Goal: Navigation & Orientation: Find specific page/section

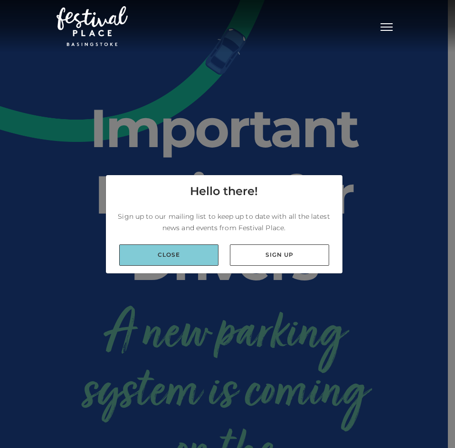
click at [182, 254] on link "Close" at bounding box center [168, 255] width 99 height 21
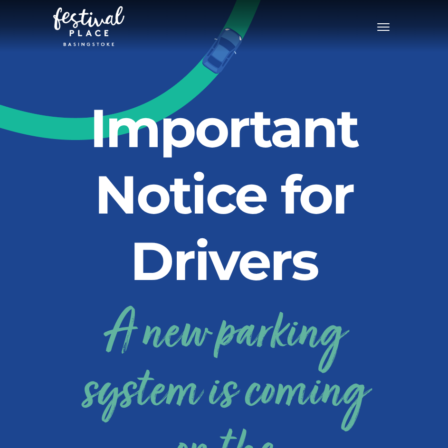
click at [388, 22] on button "Toggle navigation" at bounding box center [383, 26] width 24 height 14
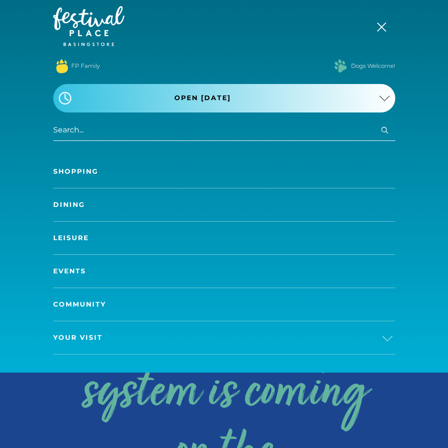
click at [87, 168] on link "Shopping" at bounding box center [224, 171] width 342 height 33
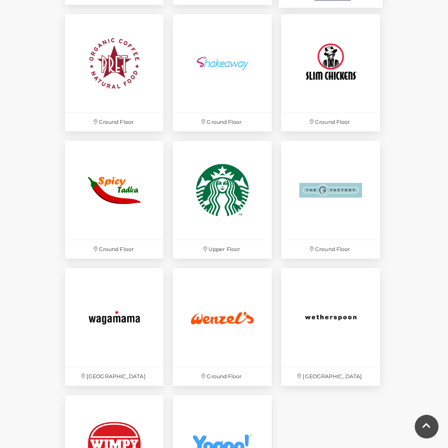
scroll to position [1994, 0]
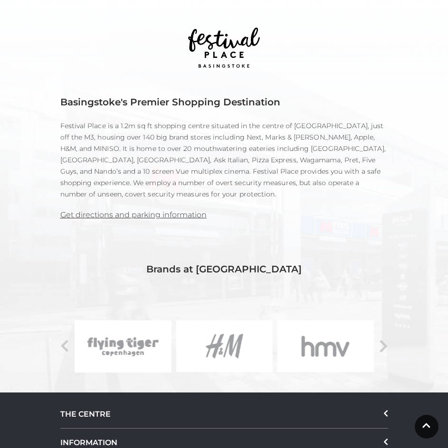
scroll to position [712, 0]
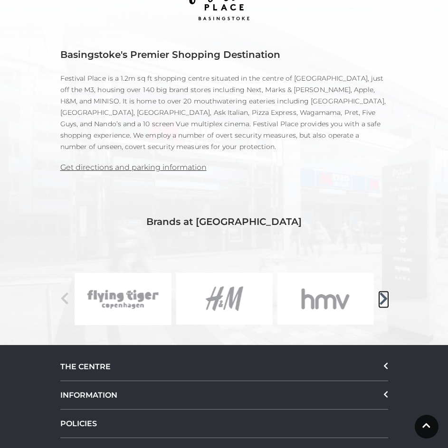
click at [384, 292] on icon at bounding box center [383, 299] width 9 height 14
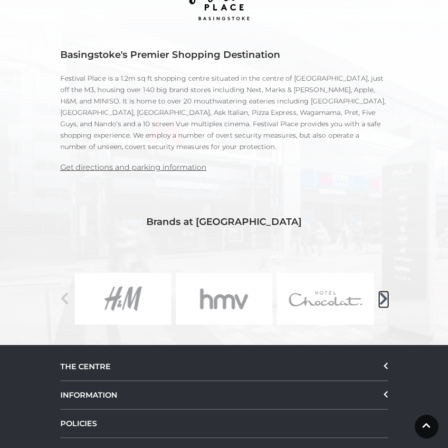
click at [384, 292] on icon at bounding box center [383, 299] width 9 height 14
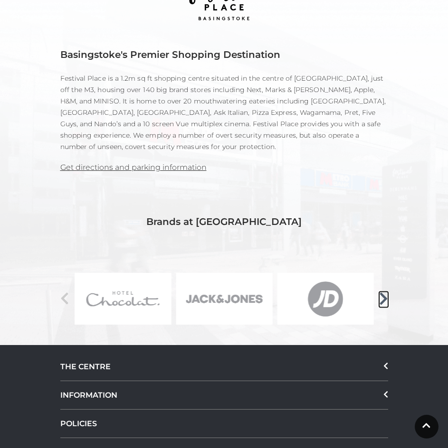
click at [384, 292] on icon at bounding box center [383, 299] width 9 height 14
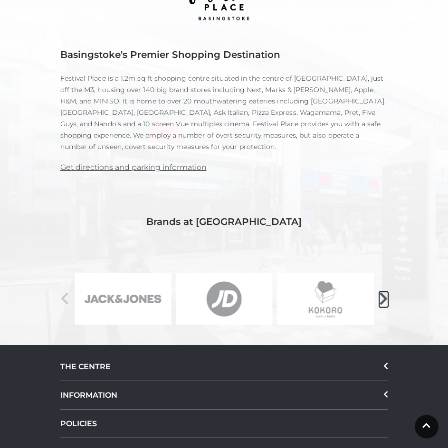
click at [384, 292] on icon at bounding box center [383, 299] width 9 height 14
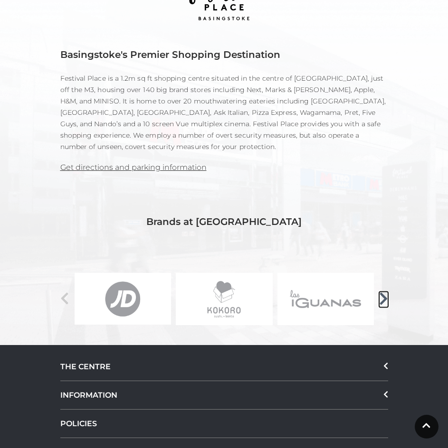
click at [384, 292] on icon at bounding box center [383, 299] width 9 height 14
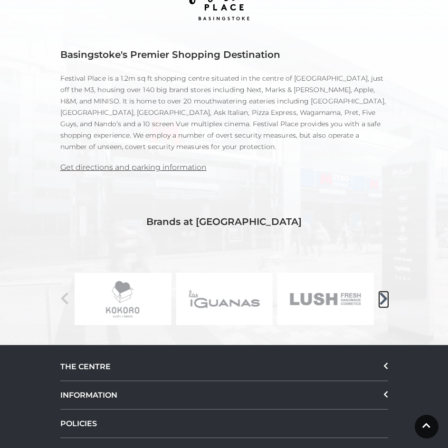
click at [384, 292] on icon at bounding box center [383, 299] width 9 height 14
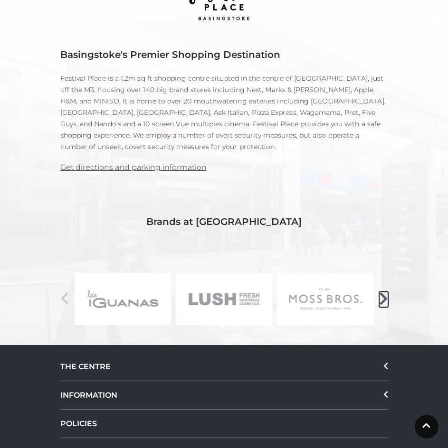
click at [384, 292] on icon at bounding box center [383, 299] width 9 height 14
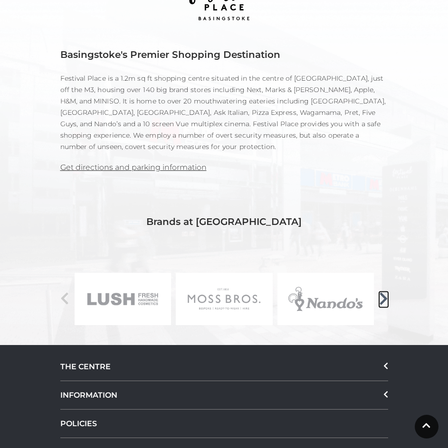
click at [384, 292] on icon at bounding box center [383, 299] width 9 height 14
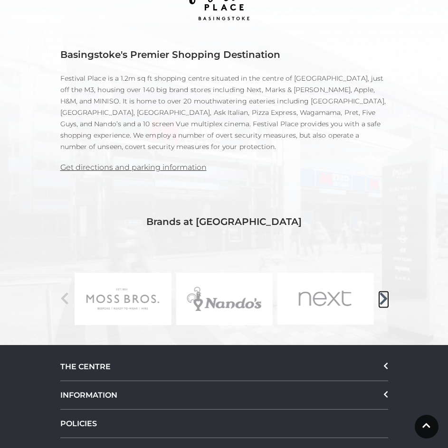
click at [384, 292] on icon at bounding box center [383, 299] width 9 height 14
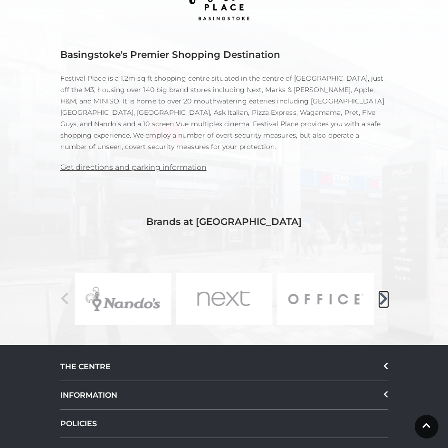
click at [384, 292] on icon at bounding box center [383, 299] width 9 height 14
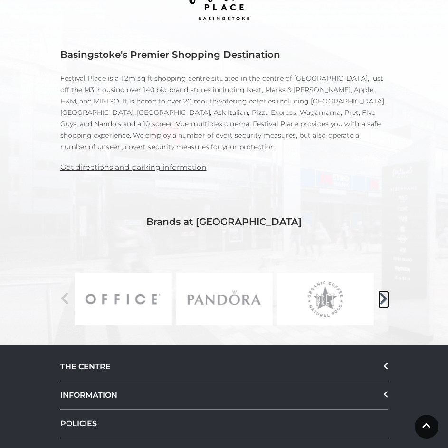
click at [384, 292] on icon at bounding box center [383, 299] width 9 height 14
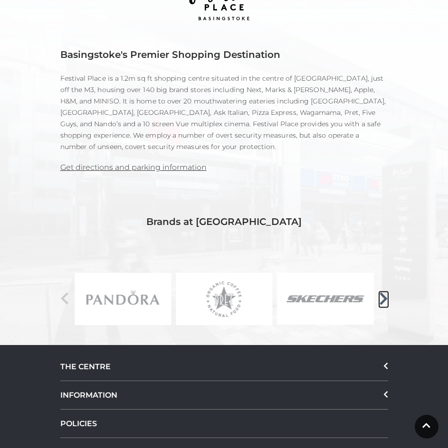
click at [384, 292] on icon at bounding box center [383, 299] width 9 height 14
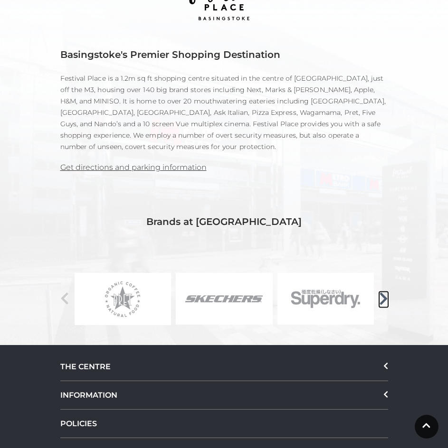
click at [384, 292] on icon at bounding box center [383, 299] width 9 height 14
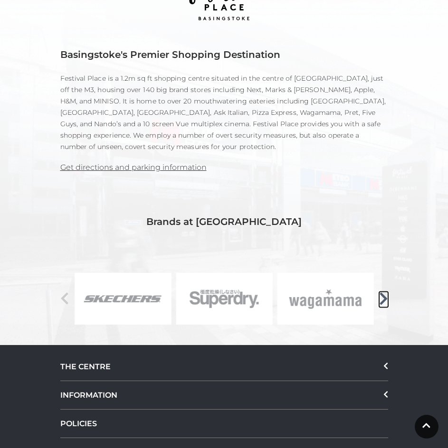
click at [384, 292] on icon at bounding box center [383, 299] width 9 height 14
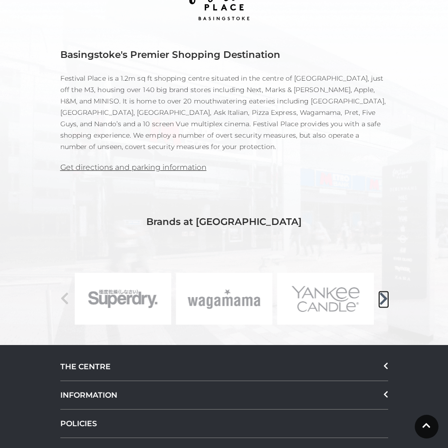
click at [384, 292] on icon at bounding box center [383, 299] width 9 height 14
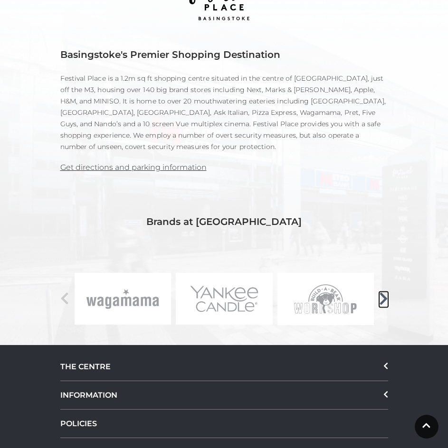
click at [384, 292] on icon at bounding box center [383, 299] width 9 height 14
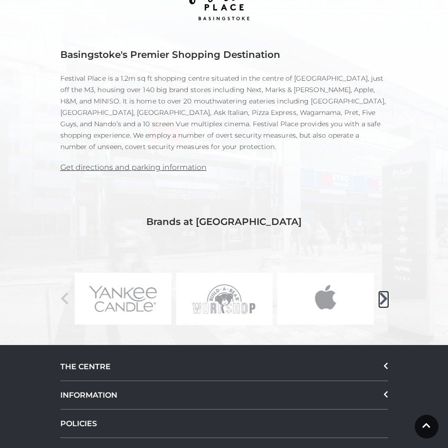
click at [384, 292] on icon at bounding box center [383, 299] width 9 height 14
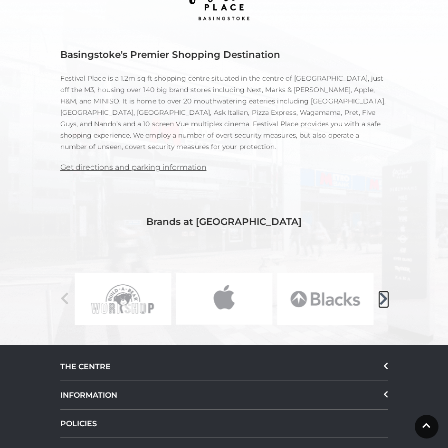
click at [384, 292] on icon at bounding box center [383, 299] width 9 height 14
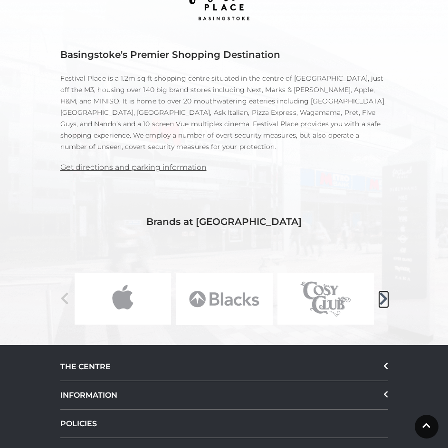
click at [384, 292] on icon at bounding box center [383, 299] width 9 height 14
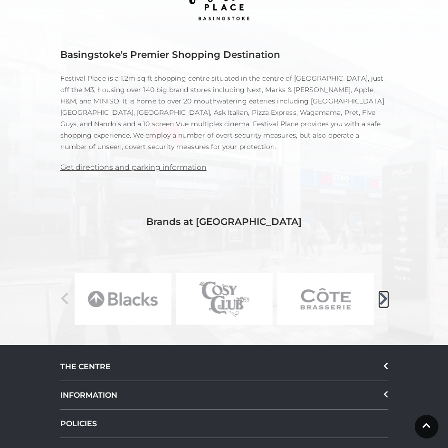
click at [384, 292] on icon at bounding box center [383, 299] width 9 height 14
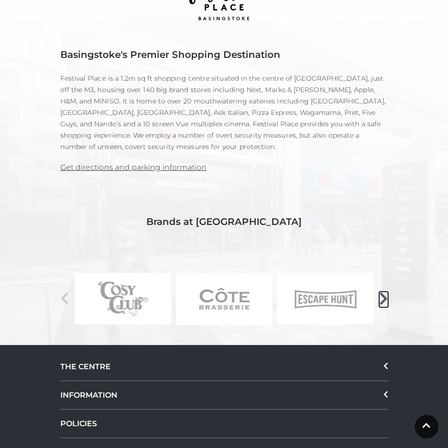
click at [384, 292] on icon at bounding box center [383, 299] width 9 height 14
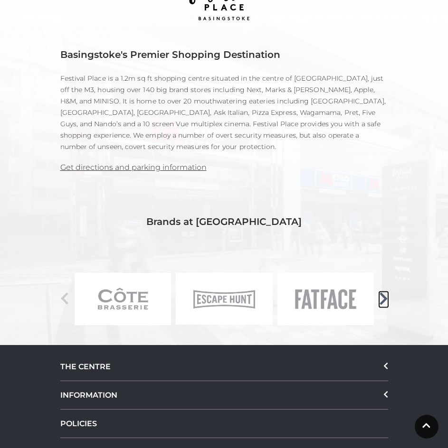
click at [384, 292] on icon at bounding box center [383, 299] width 9 height 14
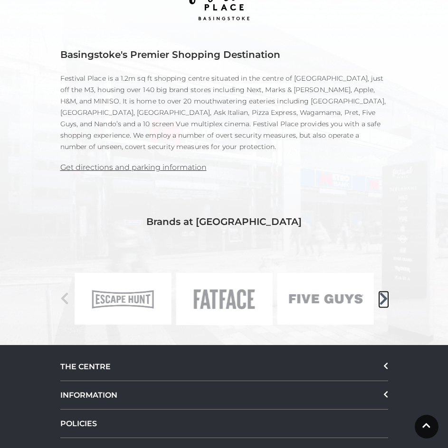
click at [384, 292] on icon at bounding box center [383, 299] width 9 height 14
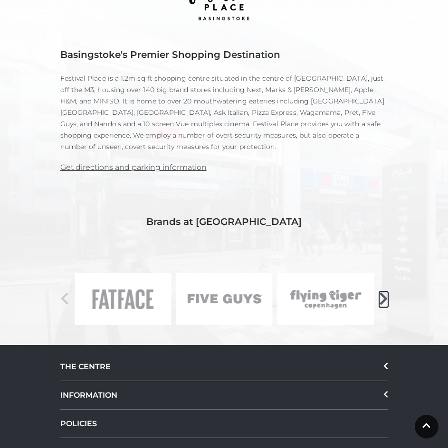
click at [384, 292] on icon at bounding box center [383, 299] width 9 height 14
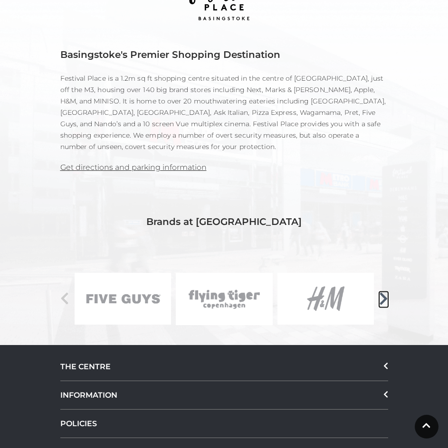
click at [384, 292] on icon at bounding box center [383, 299] width 9 height 14
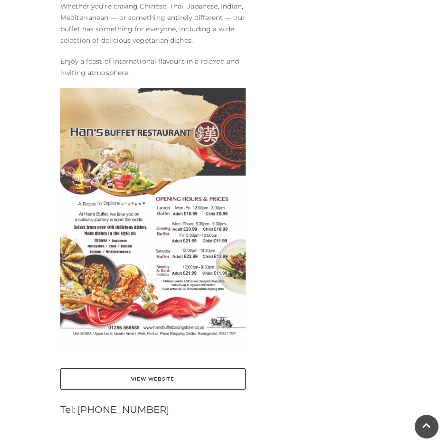
scroll to position [427, 0]
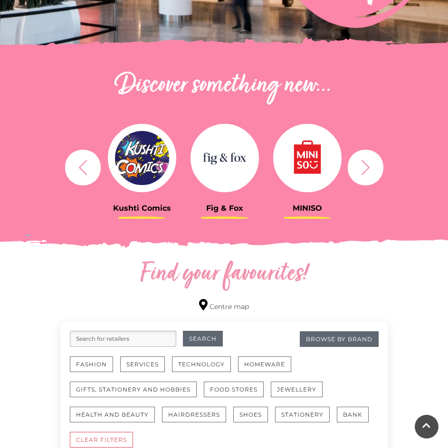
scroll to position [285, 0]
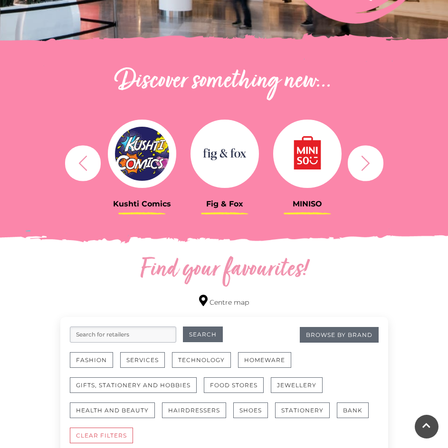
click at [364, 163] on icon "button" at bounding box center [366, 163] width 18 height 18
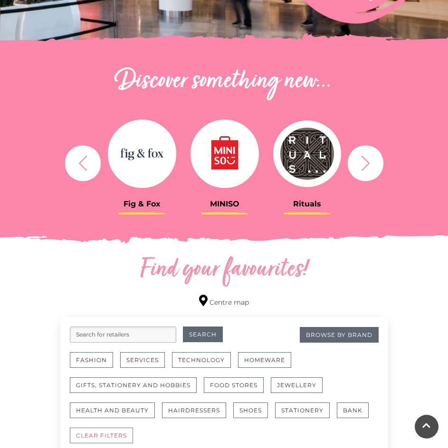
click at [364, 163] on icon "button" at bounding box center [366, 163] width 18 height 18
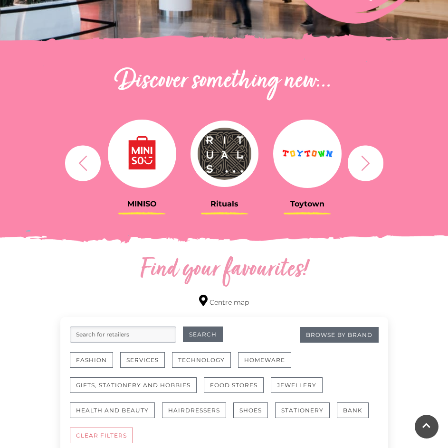
click at [364, 163] on icon "button" at bounding box center [366, 163] width 18 height 18
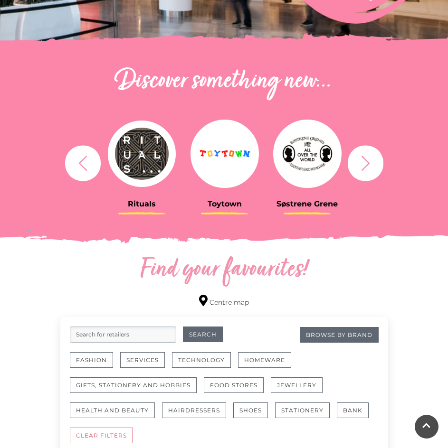
click at [364, 163] on icon "button" at bounding box center [366, 163] width 18 height 18
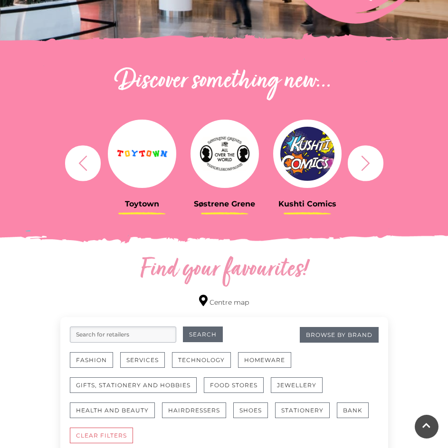
click at [364, 163] on icon "button" at bounding box center [366, 163] width 18 height 18
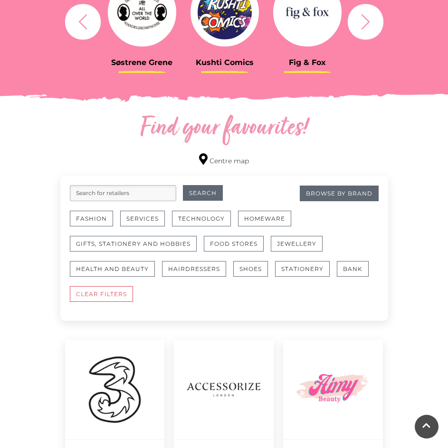
scroll to position [427, 0]
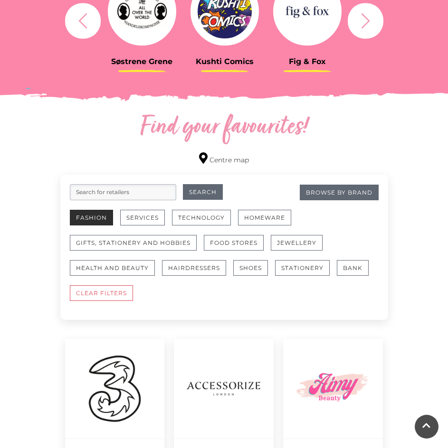
click at [79, 215] on button "Fashion" at bounding box center [91, 218] width 43 height 16
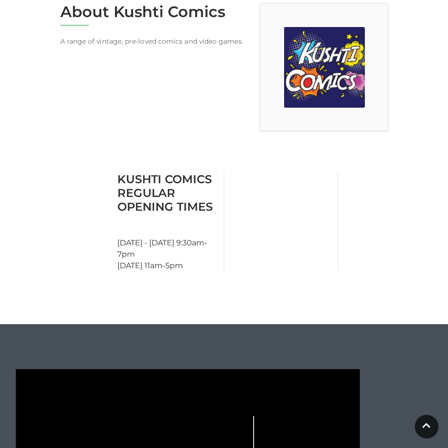
scroll to position [96, 0]
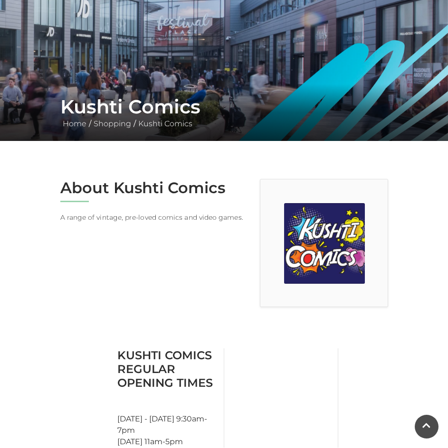
click at [356, 233] on img at bounding box center [324, 243] width 81 height 81
